Goal: Task Accomplishment & Management: Manage account settings

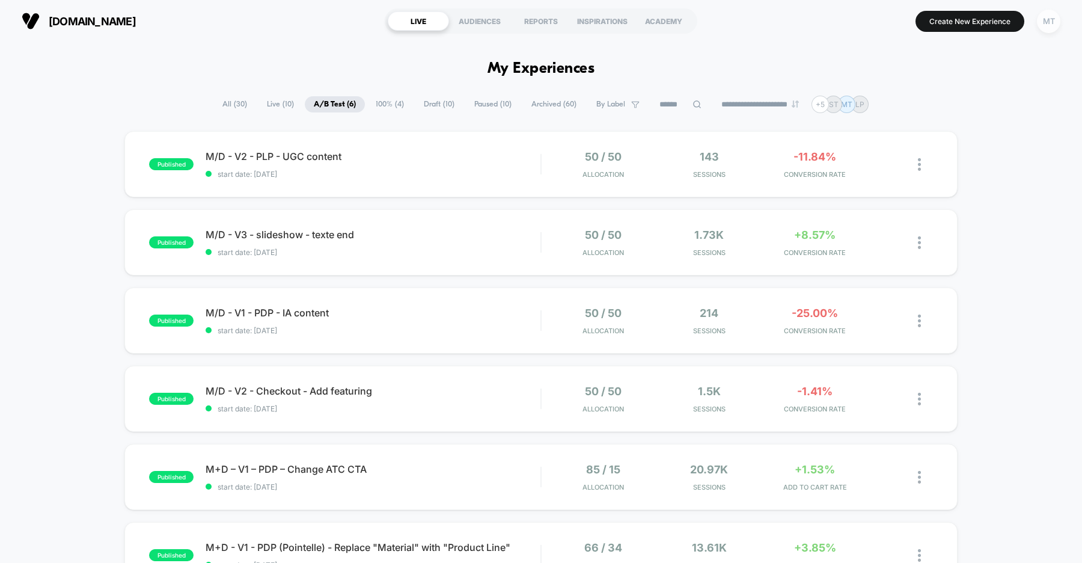
click at [1044, 22] on div "MT" at bounding box center [1048, 21] width 23 height 23
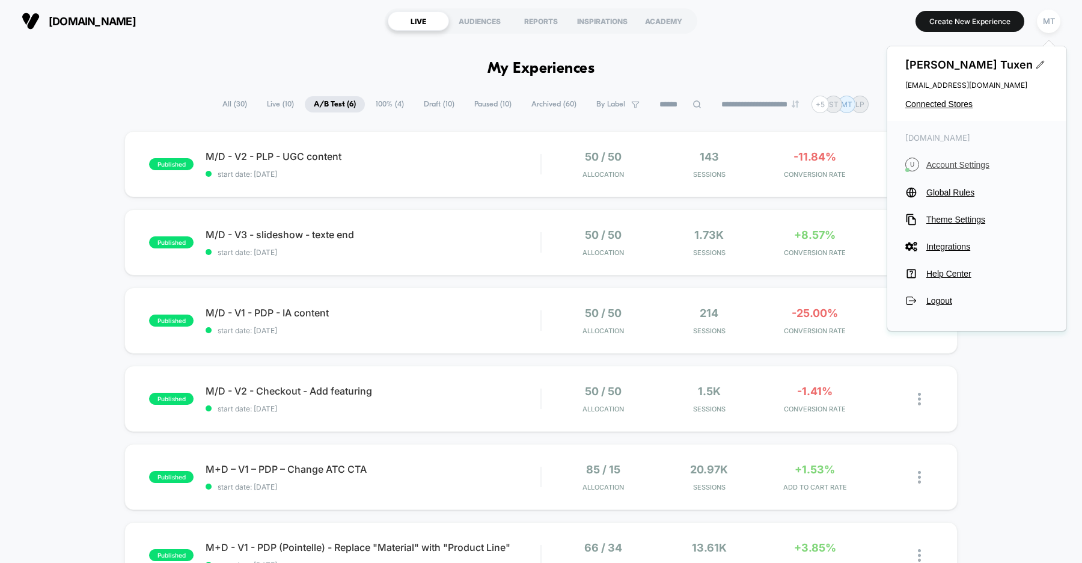
click at [954, 163] on span "Account Settings" at bounding box center [988, 165] width 122 height 10
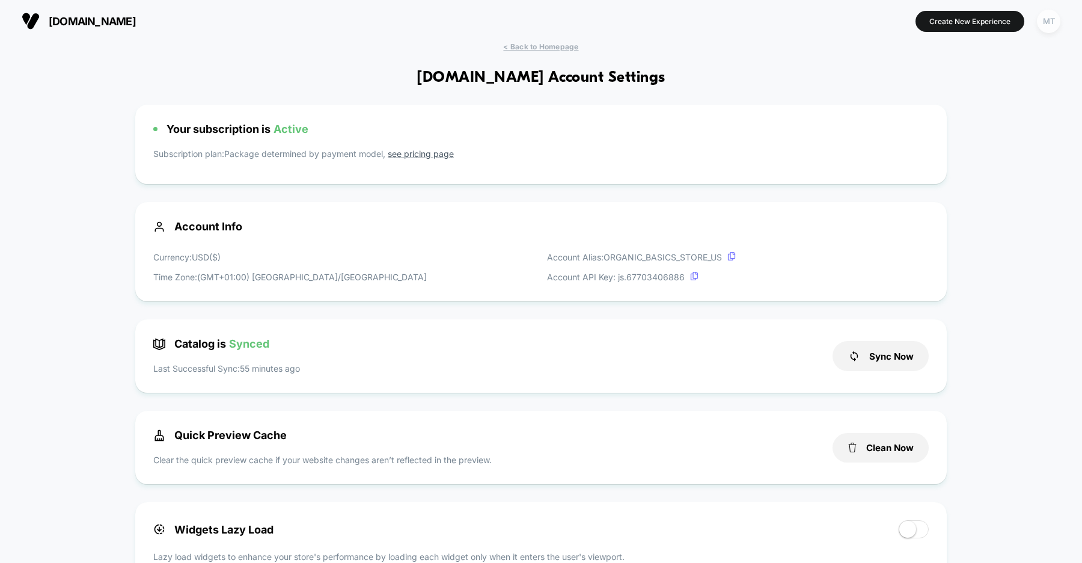
click at [1047, 23] on div "MT" at bounding box center [1048, 21] width 23 height 23
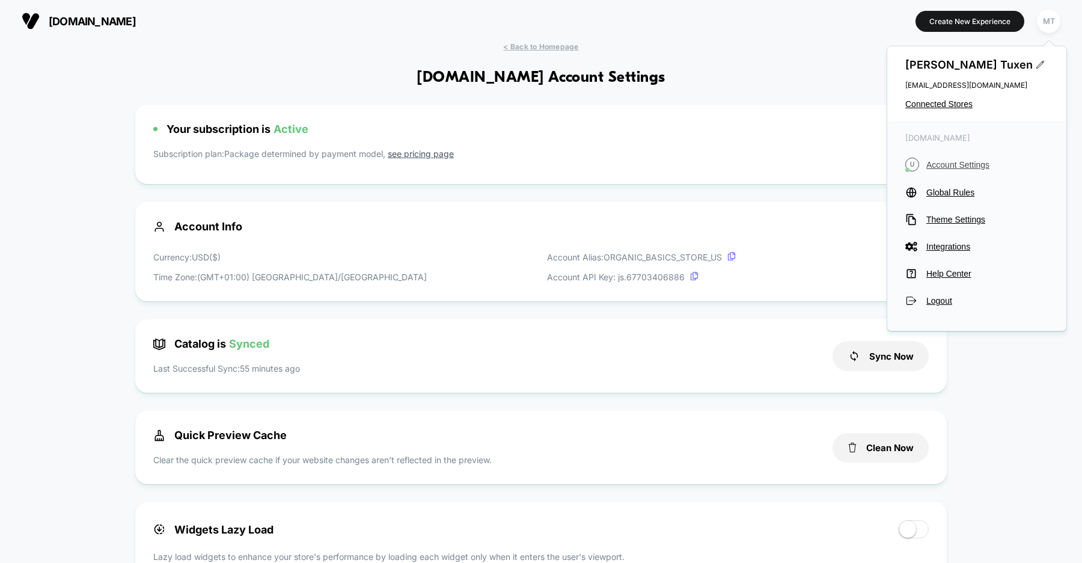
click at [975, 161] on span "Account Settings" at bounding box center [988, 165] width 122 height 10
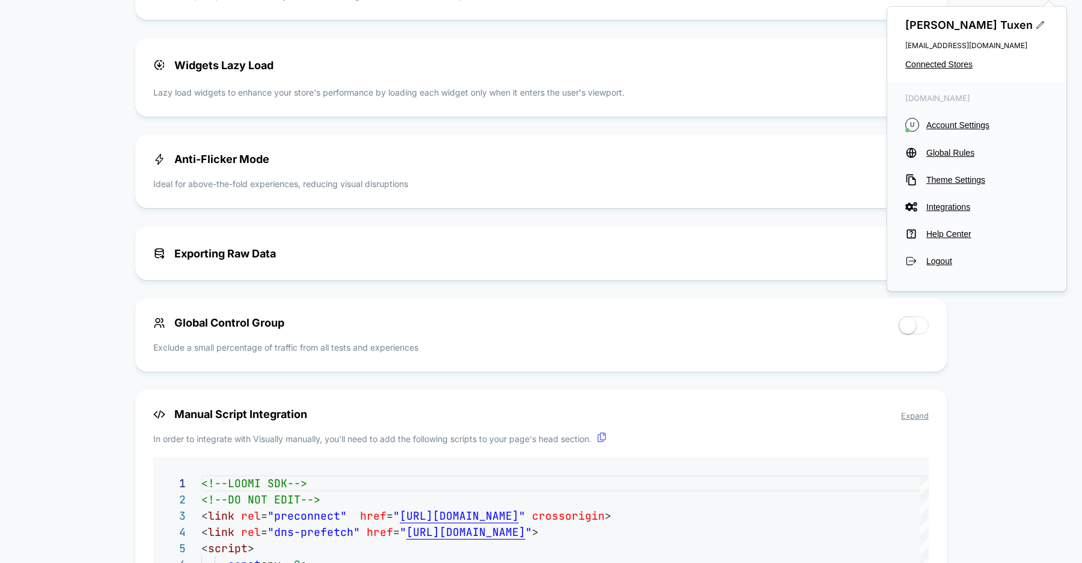
scroll to position [502, 0]
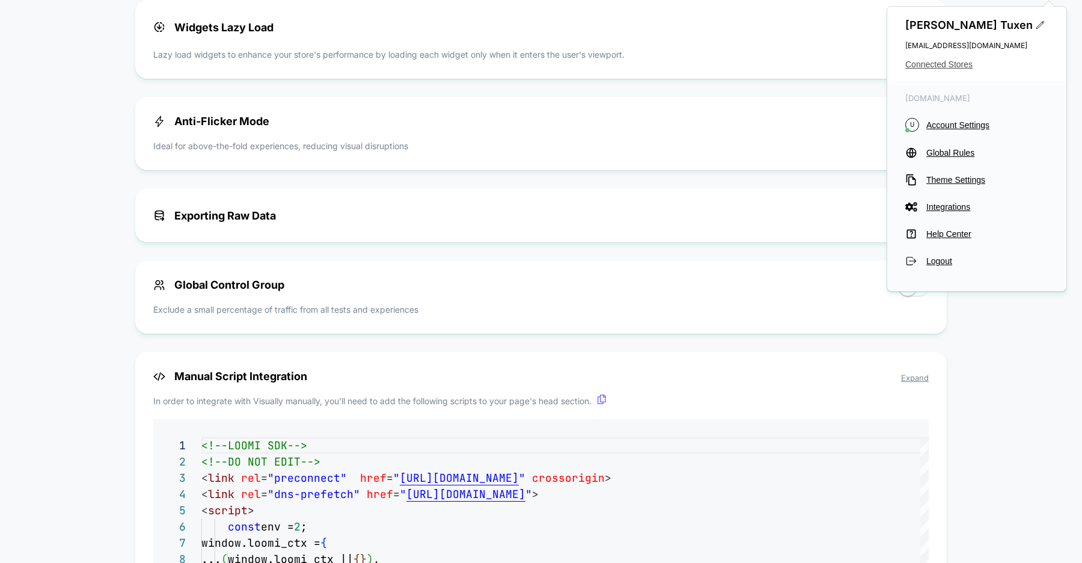
click at [943, 64] on span "Connected Stores" at bounding box center [977, 65] width 143 height 10
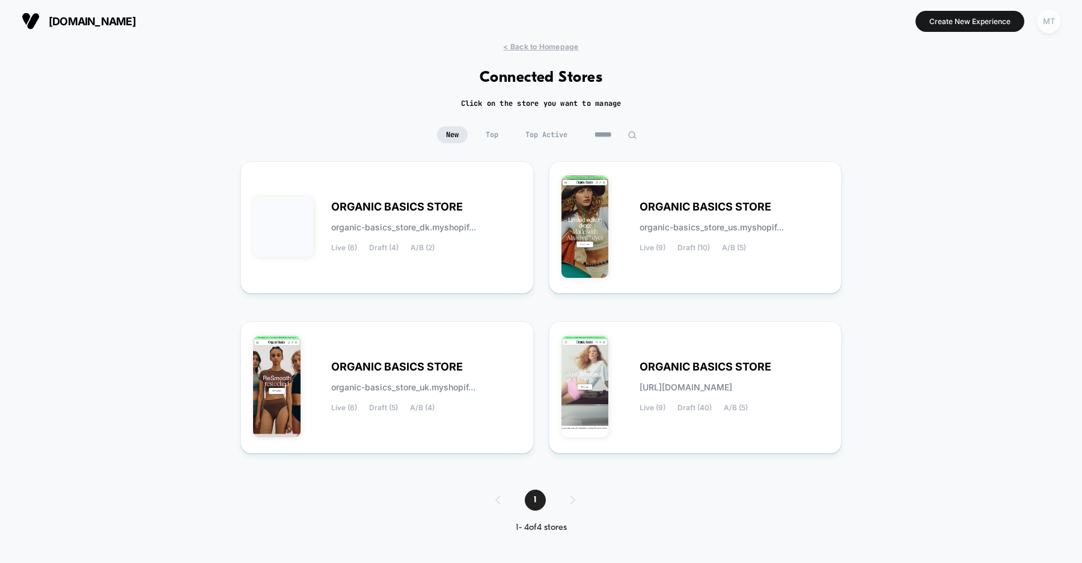
click at [1043, 26] on div "MT" at bounding box center [1048, 21] width 23 height 23
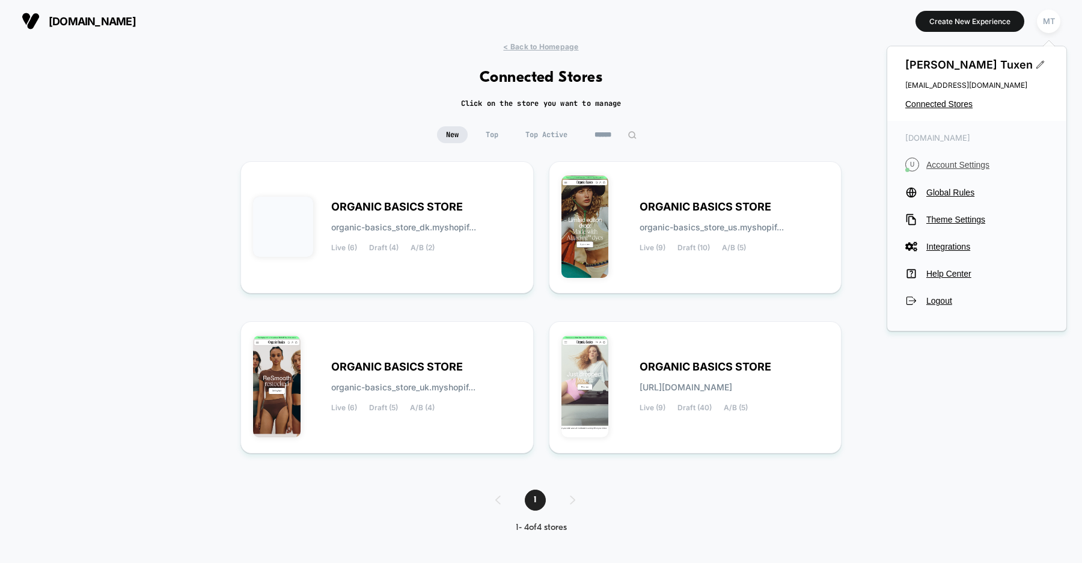
click at [945, 162] on span "Account Settings" at bounding box center [988, 165] width 122 height 10
